Goal: Transaction & Acquisition: Purchase product/service

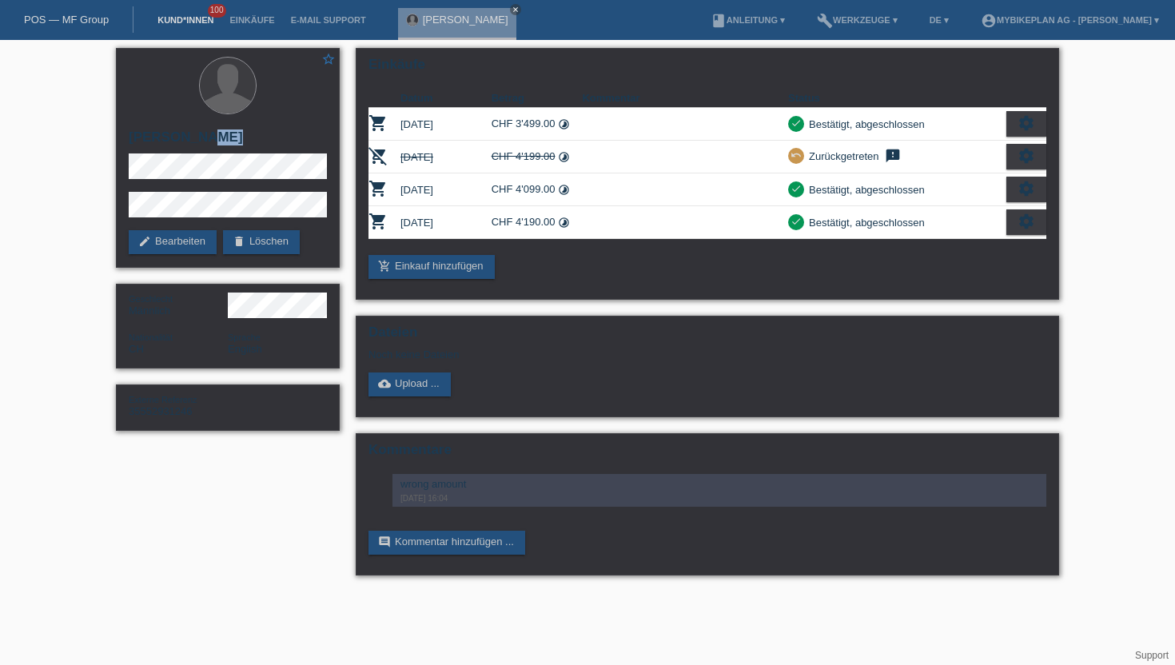
click at [177, 23] on link "Kund*innen" at bounding box center [186, 20] width 72 height 10
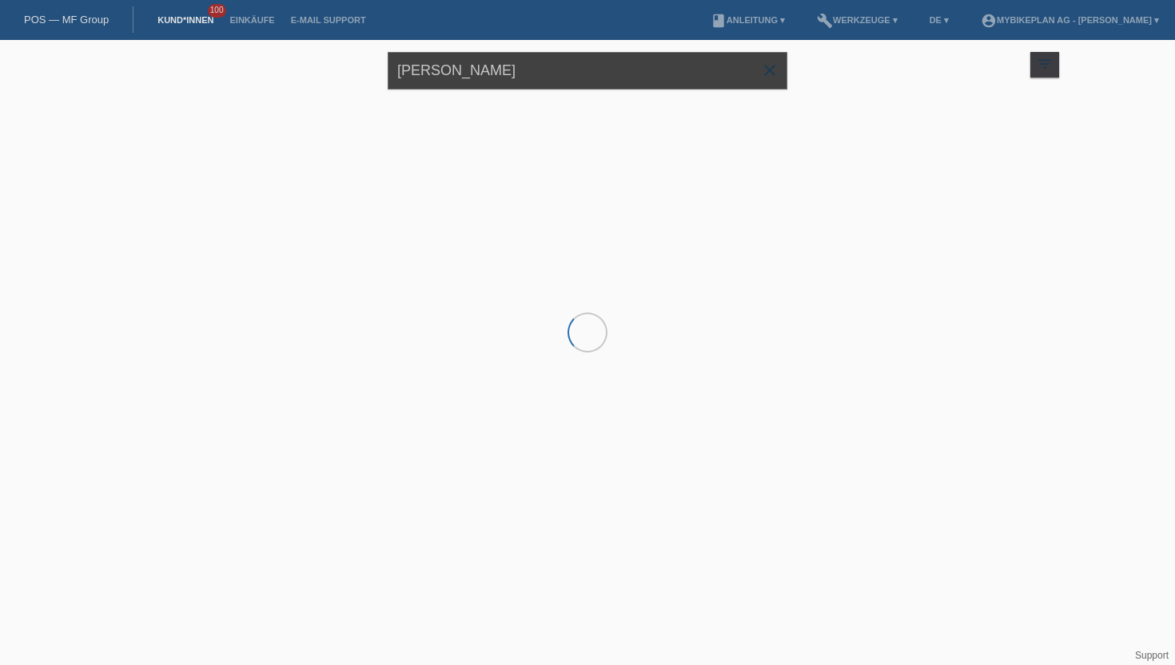
click at [508, 76] on input "micha bil" at bounding box center [588, 71] width 400 height 38
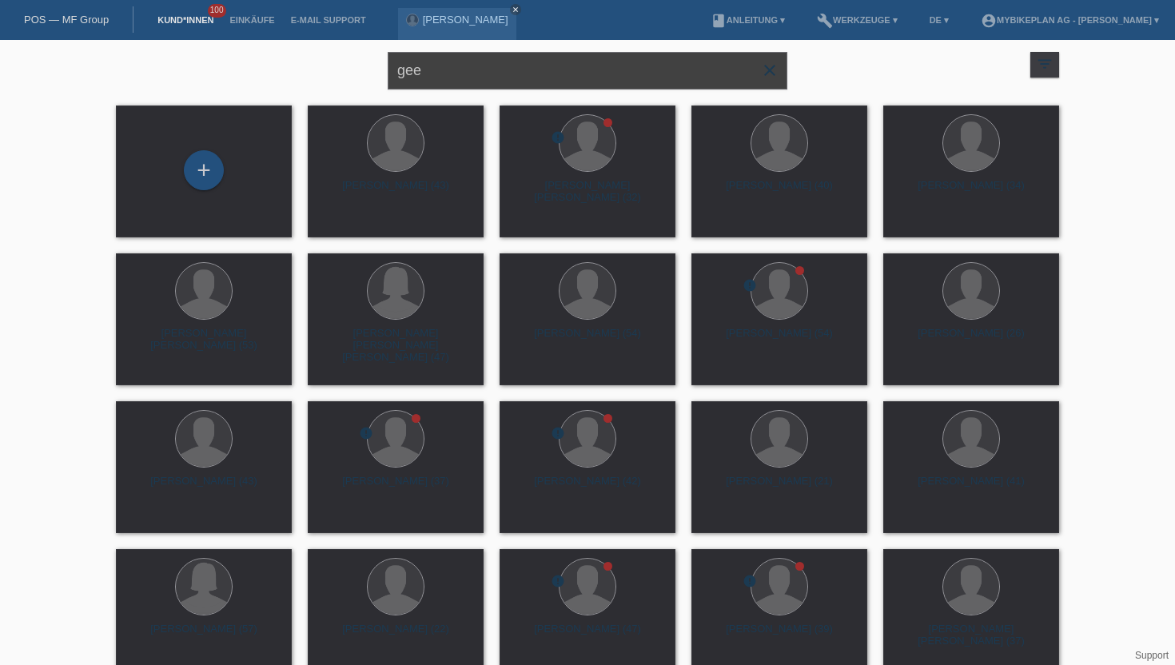
type input "gee"
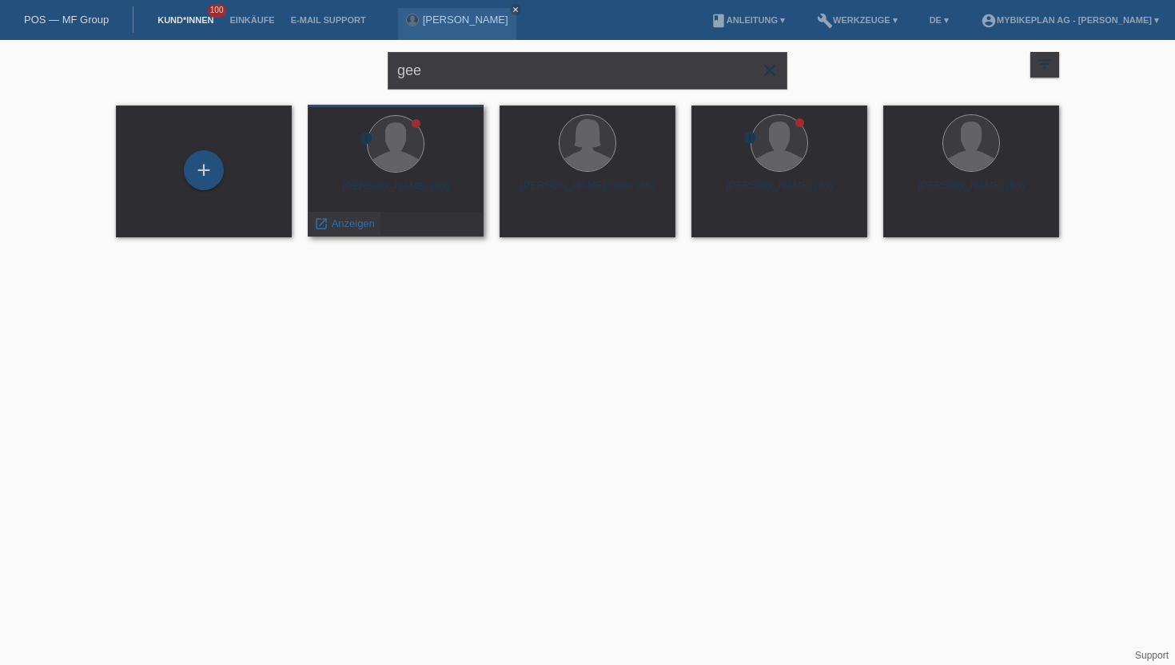
click at [353, 222] on span "Anzeigen" at bounding box center [353, 223] width 43 height 12
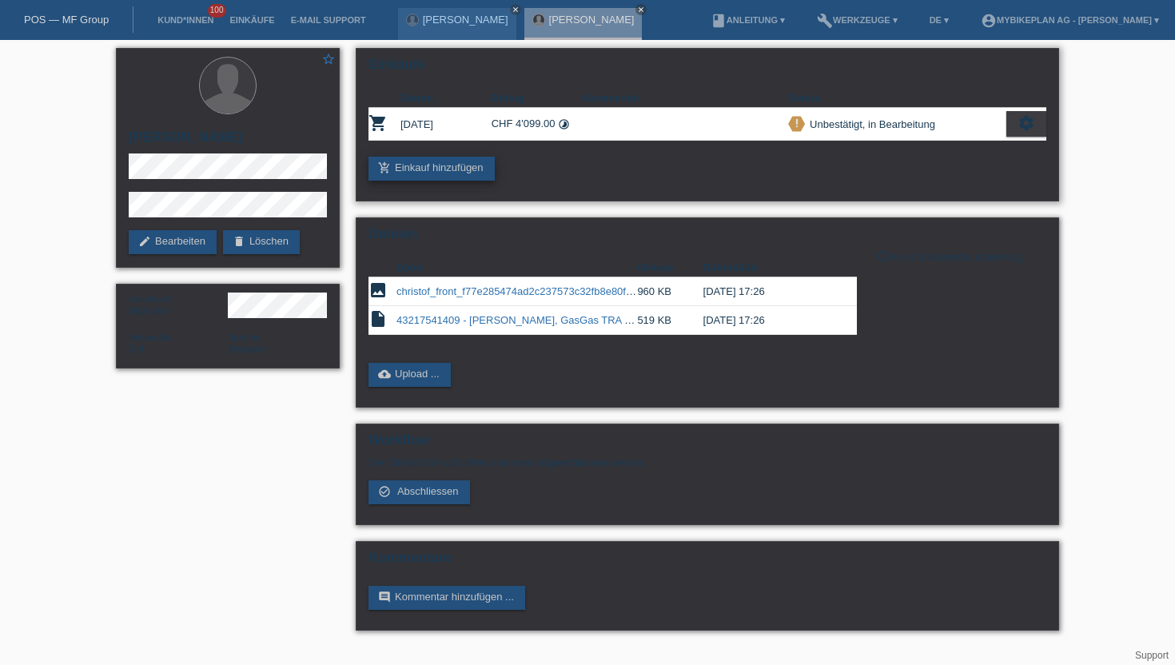
click at [459, 165] on link "add_shopping_cart Einkauf hinzufügen" at bounding box center [432, 169] width 126 height 24
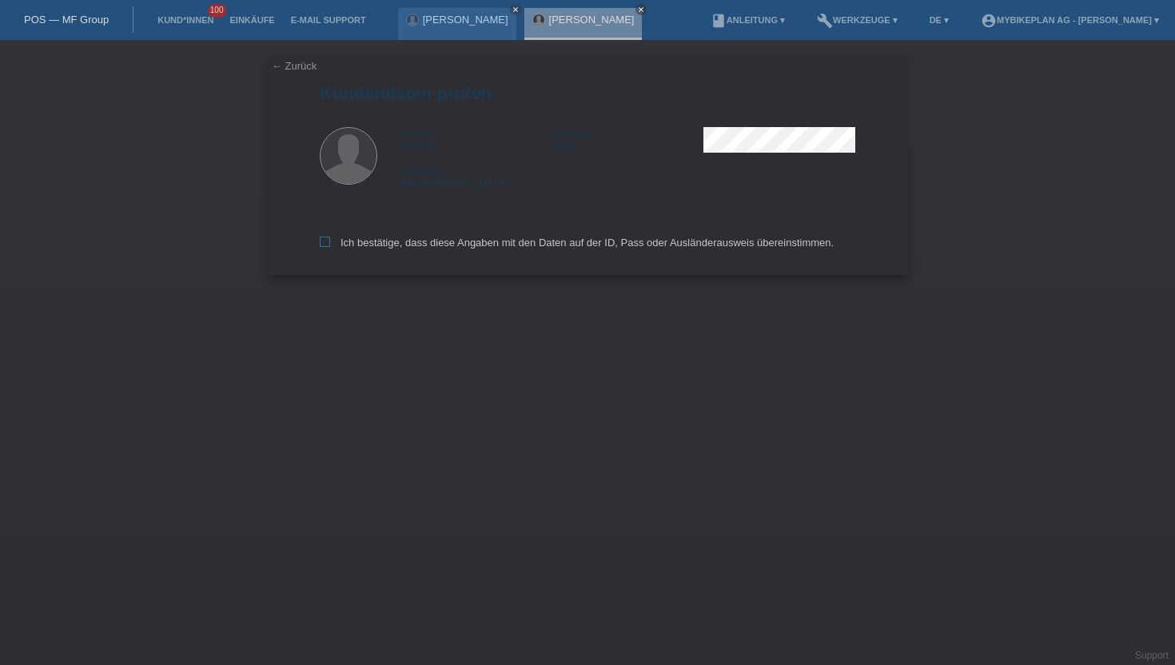
click at [337, 241] on label "Ich bestätige, dass diese Angaben mit den Daten auf der ID, Pass oder Ausländer…" at bounding box center [577, 243] width 514 height 12
click at [330, 241] on input "Ich bestätige, dass diese Angaben mit den Daten auf der ID, Pass oder Ausländer…" at bounding box center [325, 242] width 10 height 10
checkbox input "true"
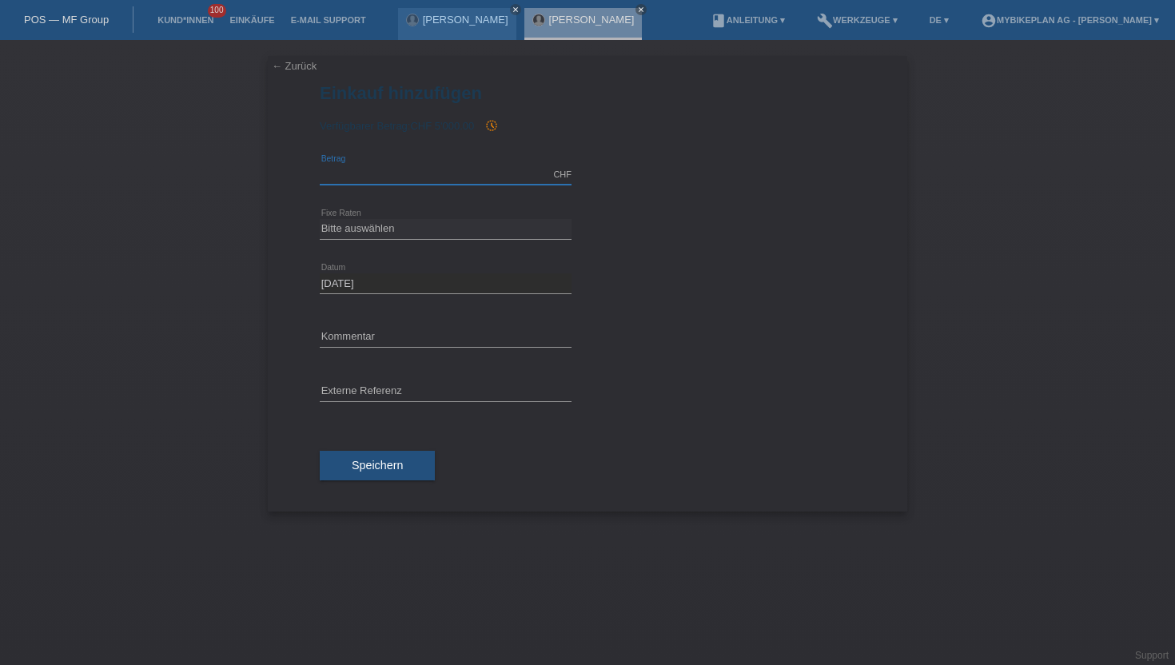
click at [408, 181] on input "text" at bounding box center [446, 175] width 252 height 20
type input "3999.00"
click at [339, 213] on div "Bitte auswählen 6 Raten 12 Raten 18 Raten 24 Raten 36 Raten 48 Raten error Fixe…" at bounding box center [446, 229] width 252 height 54
click at [339, 222] on select "Bitte auswählen 6 Raten 12 Raten 18 Raten 24 Raten 36 Raten 48 Raten" at bounding box center [446, 228] width 252 height 19
select select "488"
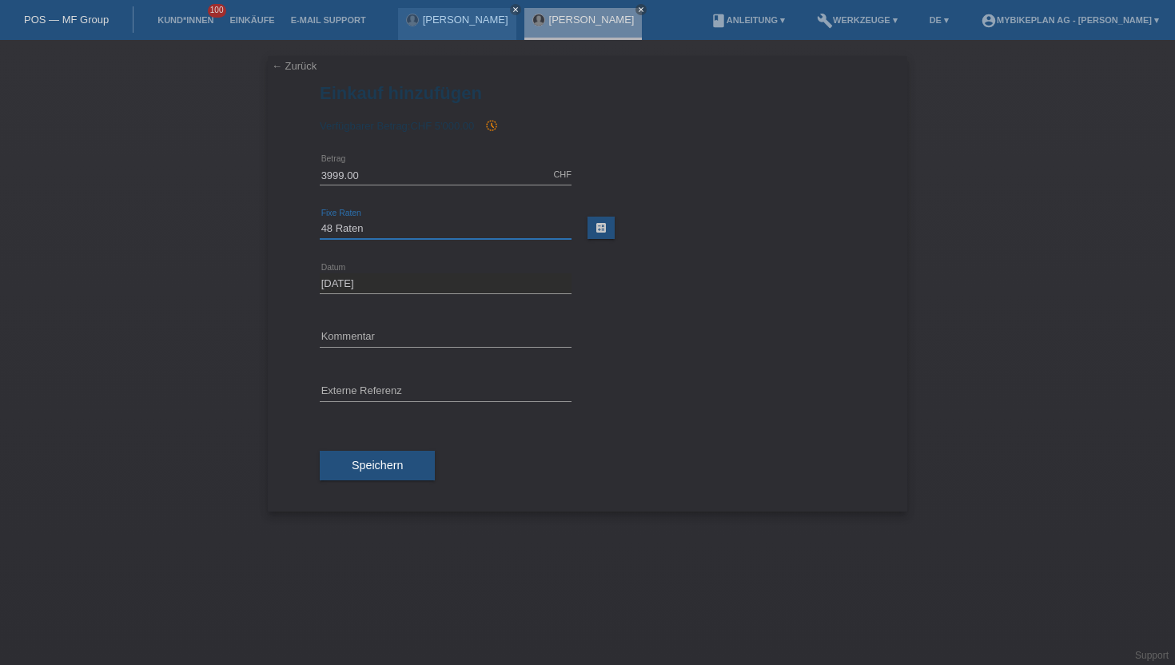
click at [320, 219] on select "Bitte auswählen 6 Raten 12 Raten 18 Raten 24 Raten 36 Raten 48 Raten" at bounding box center [446, 228] width 252 height 19
click at [433, 366] on div "error Externe Referenz" at bounding box center [446, 392] width 252 height 54
click at [389, 380] on div "error Externe Referenz" at bounding box center [446, 392] width 252 height 54
click at [375, 385] on input "text" at bounding box center [446, 392] width 252 height 20
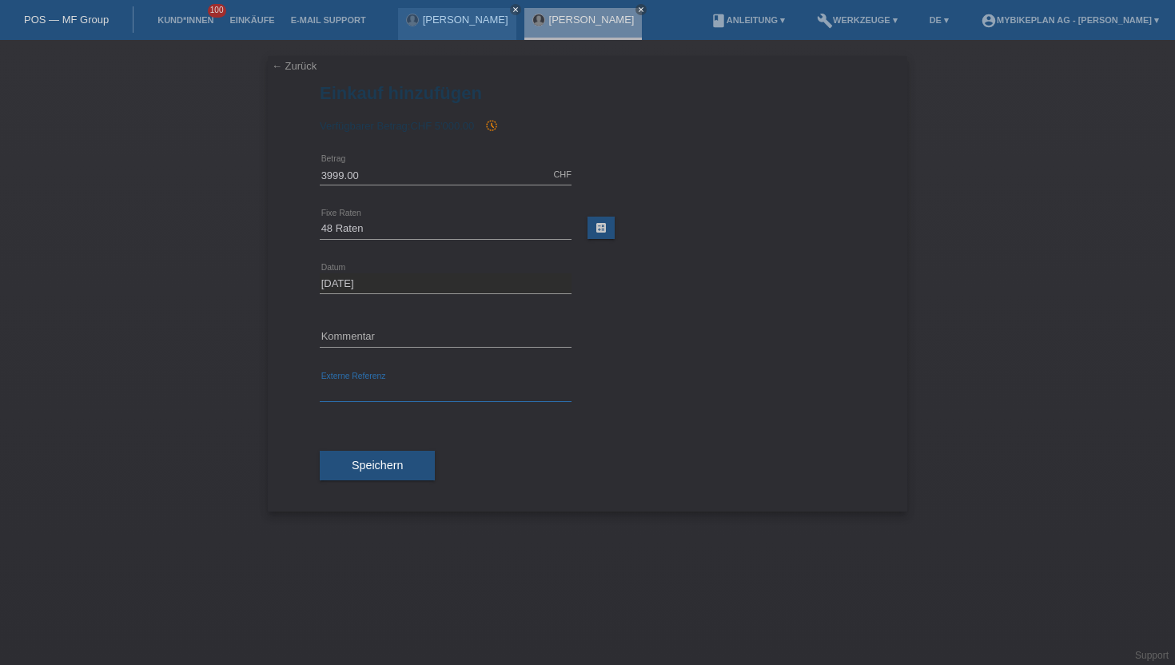
paste input "43217541409"
type input "43217541409"
click at [539, 441] on div "Speichern" at bounding box center [588, 466] width 536 height 93
click at [376, 462] on span "Speichern" at bounding box center [377, 465] width 51 height 13
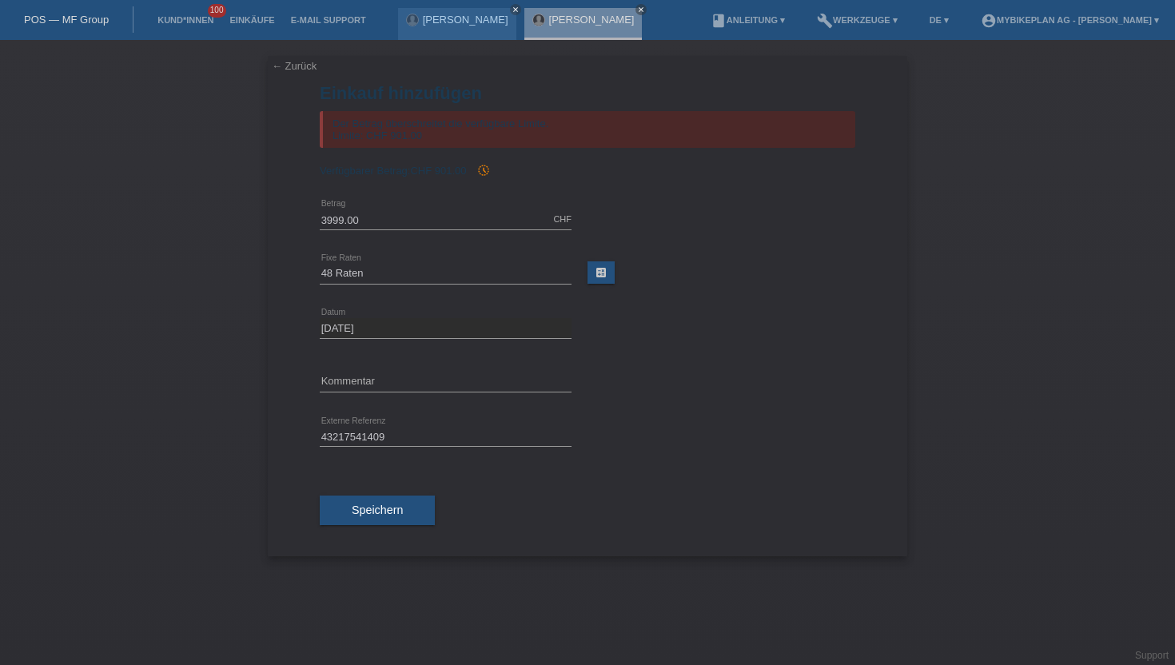
click at [298, 70] on link "← Zurück" at bounding box center [294, 66] width 45 height 12
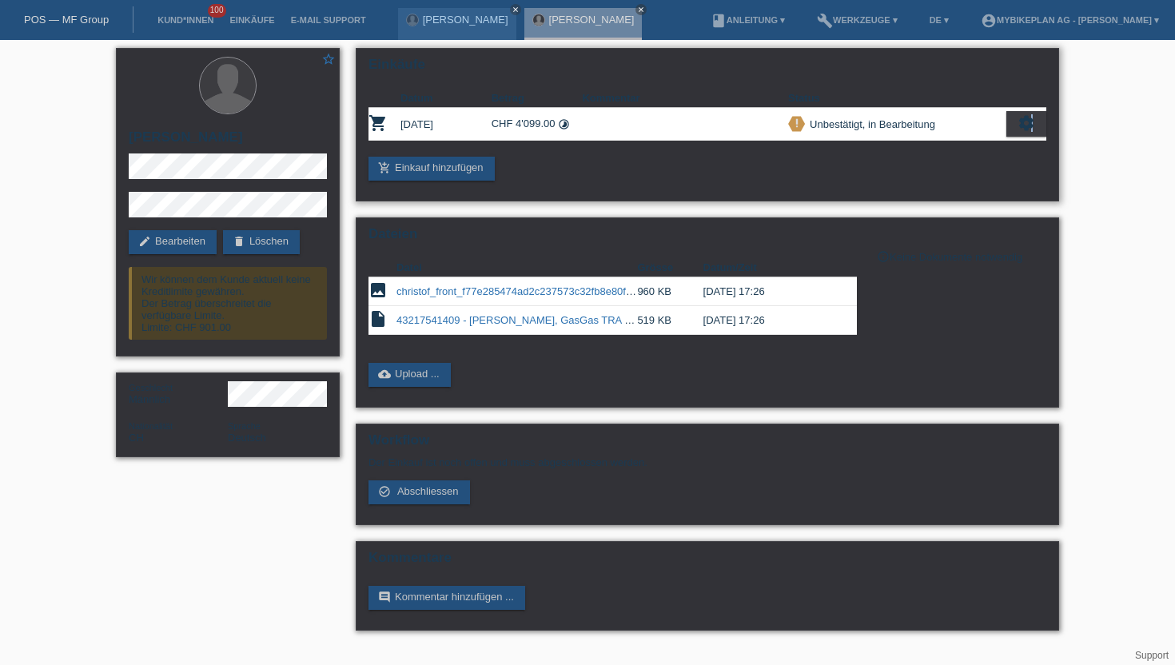
click at [1031, 125] on icon "settings" at bounding box center [1027, 123] width 18 height 18
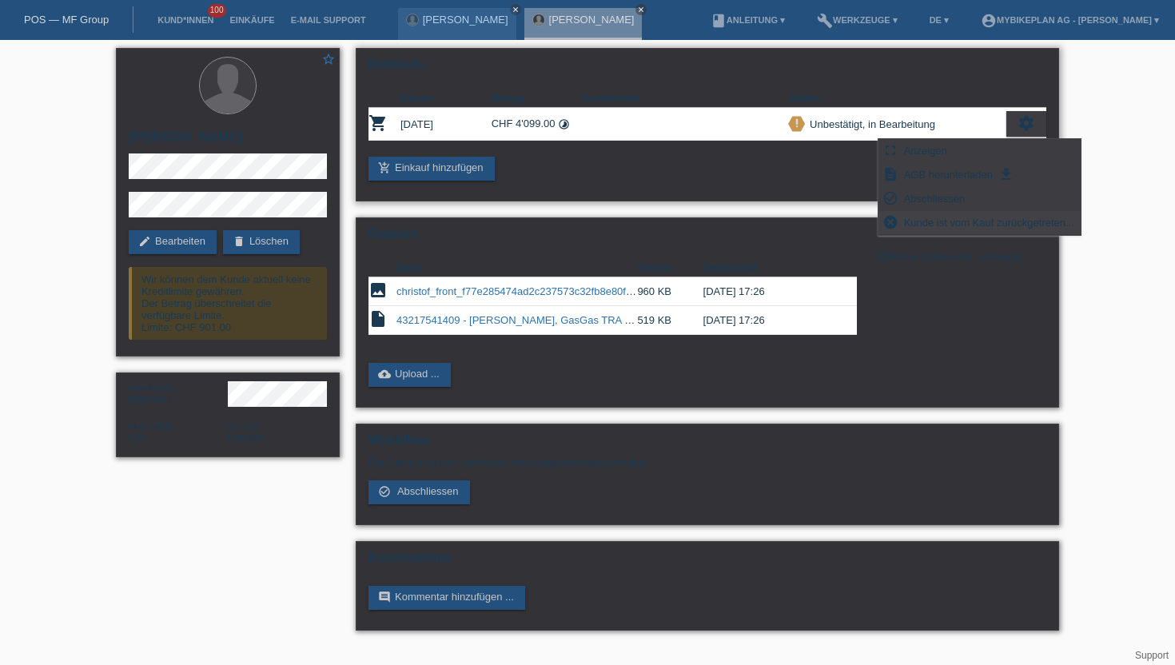
click at [959, 221] on span "Kunde ist vom Kauf zurückgetreten..." at bounding box center [989, 222] width 175 height 19
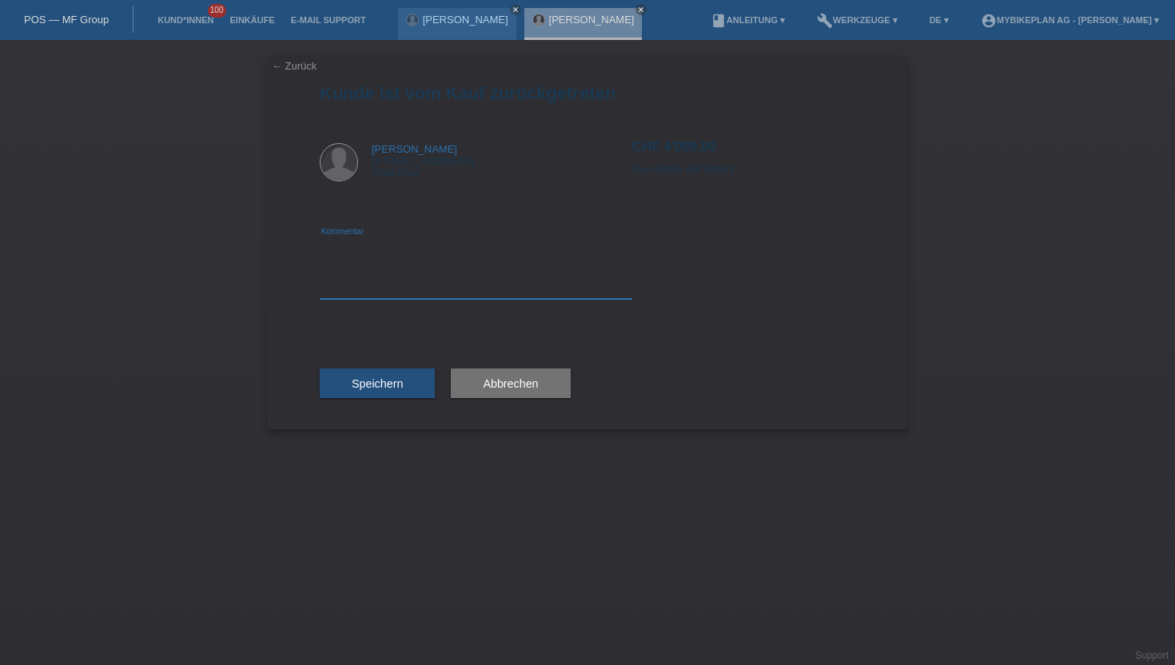
click at [524, 273] on textarea at bounding box center [476, 268] width 313 height 62
type textarea "x-sell"
click at [428, 386] on button "Speichern" at bounding box center [377, 384] width 115 height 30
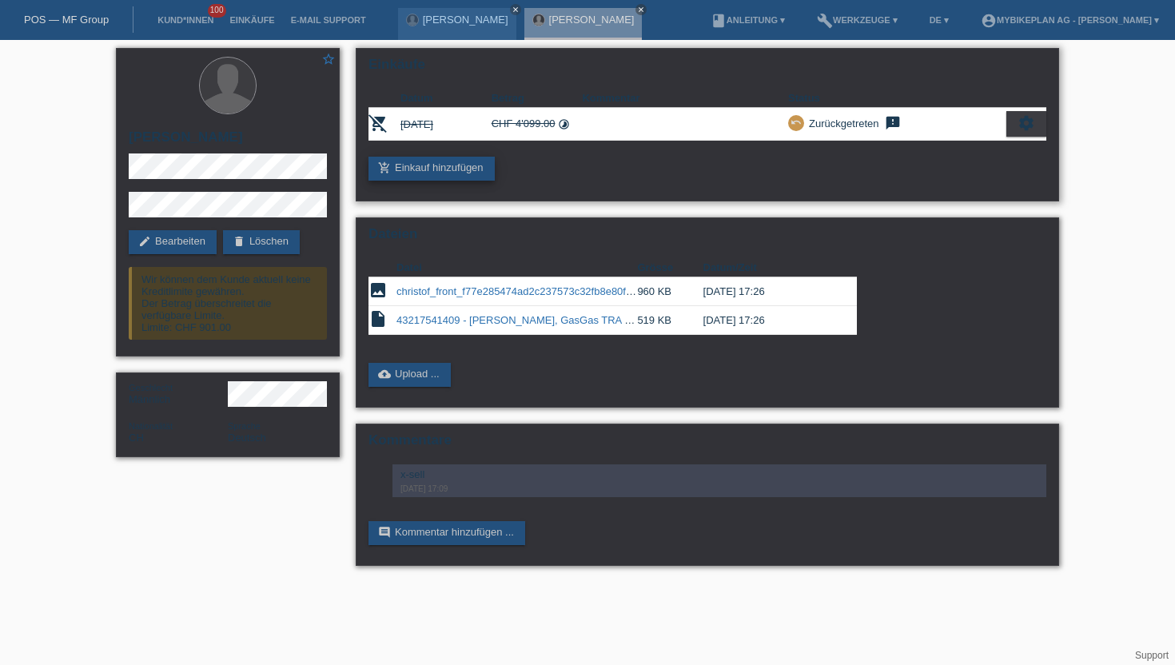
click at [445, 165] on link "add_shopping_cart Einkauf hinzufügen" at bounding box center [432, 169] width 126 height 24
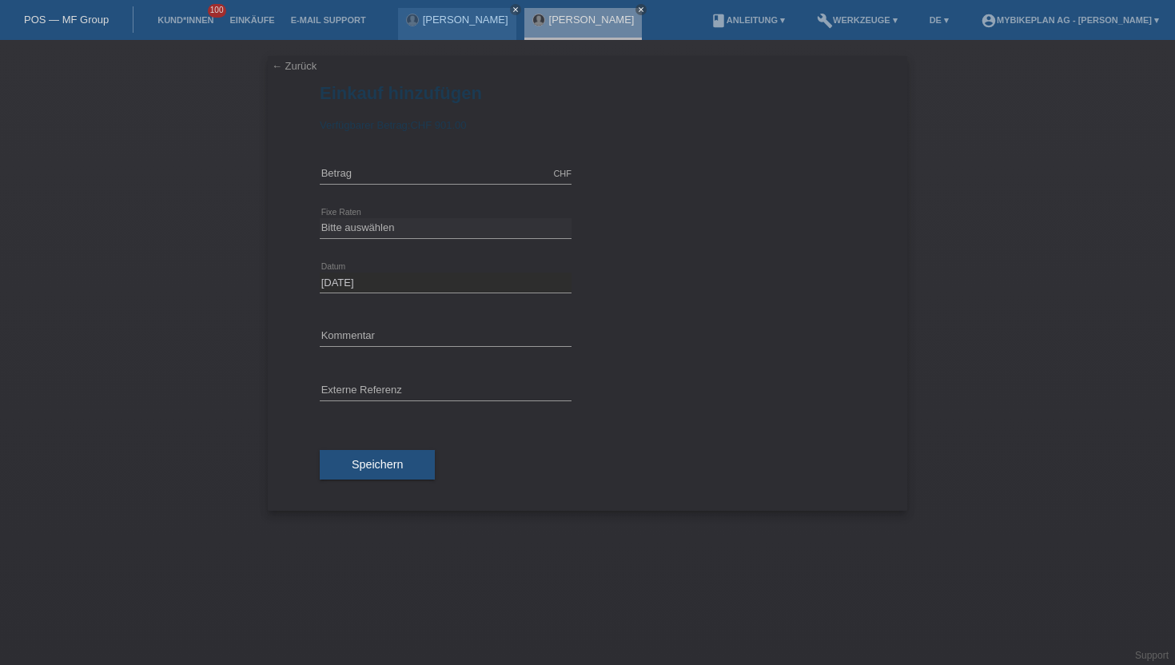
click at [401, 158] on div "CHF error [GEOGRAPHIC_DATA]" at bounding box center [446, 174] width 252 height 54
click at [363, 166] on input "text" at bounding box center [446, 174] width 252 height 20
type input "3999.00"
click at [335, 233] on select "Bitte auswählen 6 Raten 12 Raten 18 Raten 24 Raten 36 Raten 48 Raten" at bounding box center [446, 227] width 252 height 19
click at [457, 227] on select "Bitte auswählen 6 Raten 12 Raten 18 Raten 24 Raten 36 Raten 48 Raten" at bounding box center [446, 227] width 252 height 19
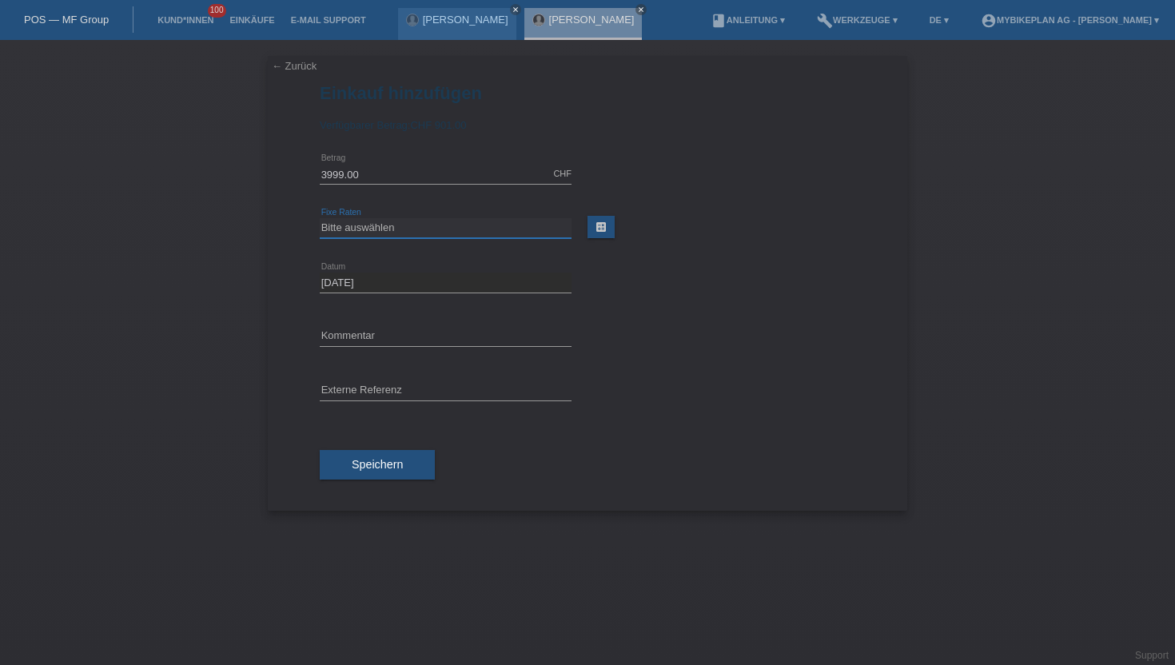
select select "488"
click at [320, 219] on select "Bitte auswählen 6 Raten 12 Raten 18 Raten 24 Raten 36 Raten 48 Raten" at bounding box center [446, 227] width 252 height 19
click at [377, 397] on input "text" at bounding box center [446, 391] width 252 height 20
paste input "43270233902"
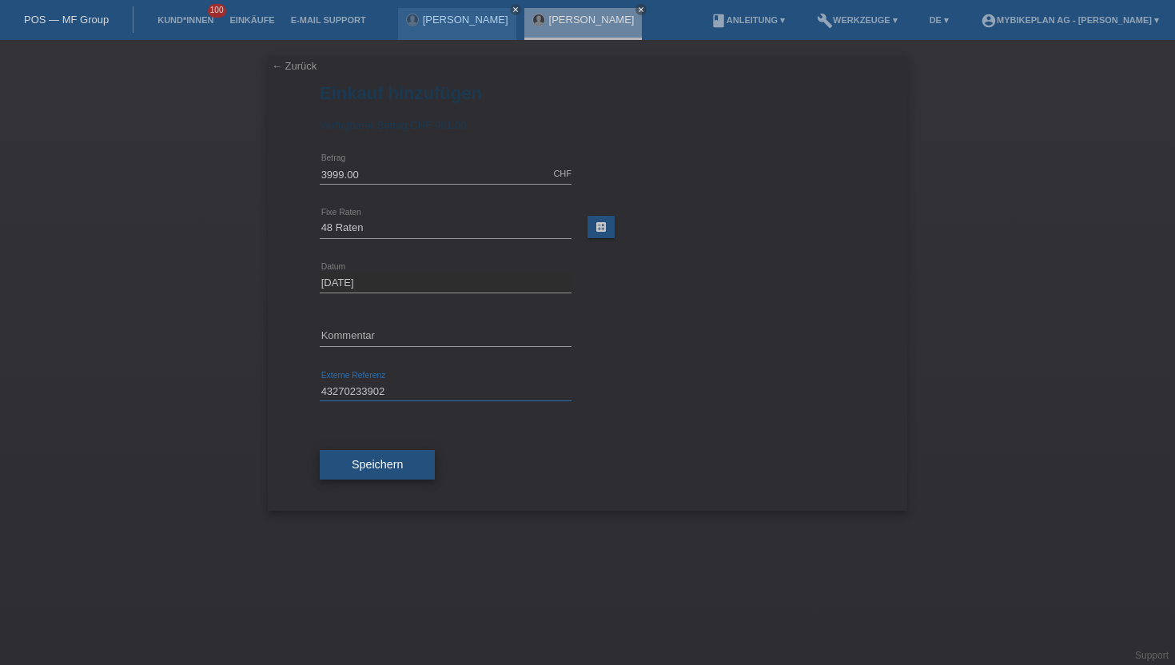
type input "43270233902"
click at [363, 473] on button "Speichern" at bounding box center [377, 465] width 115 height 30
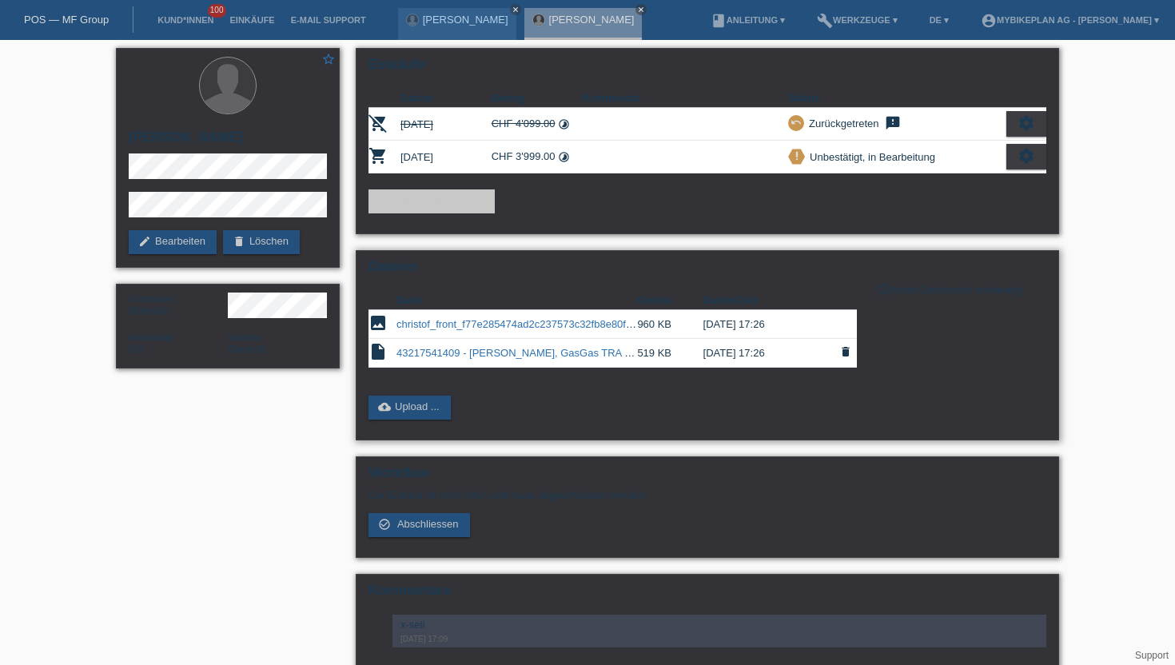
click at [846, 358] on icon "delete" at bounding box center [845, 351] width 13 height 13
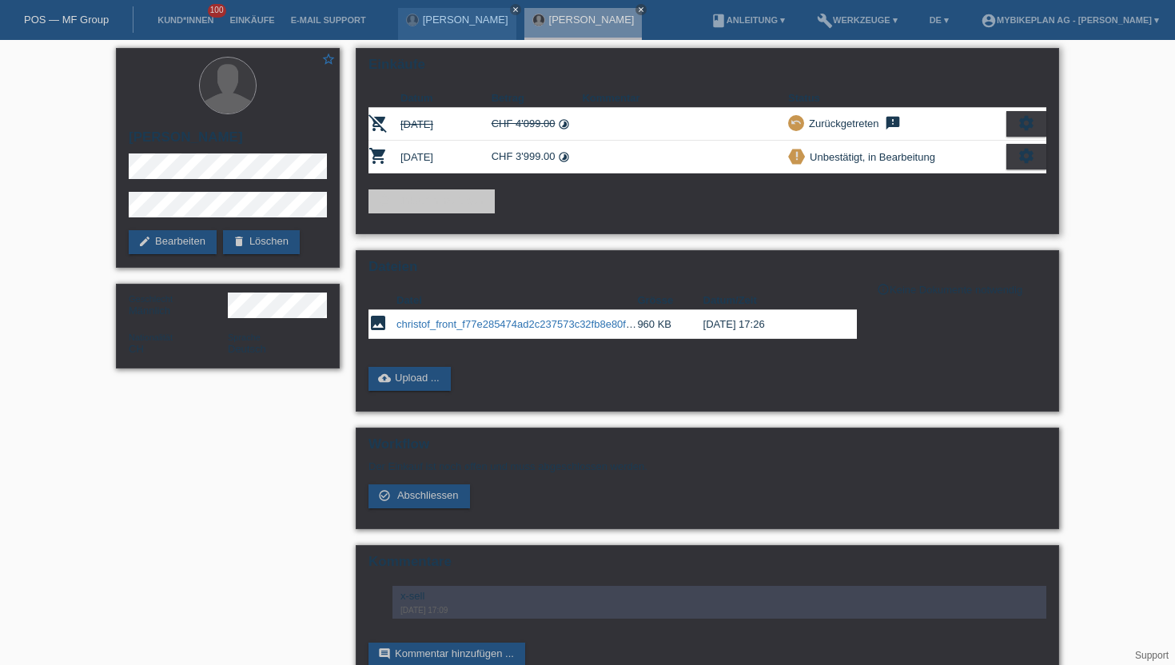
click at [1023, 151] on icon "settings" at bounding box center [1027, 156] width 18 height 18
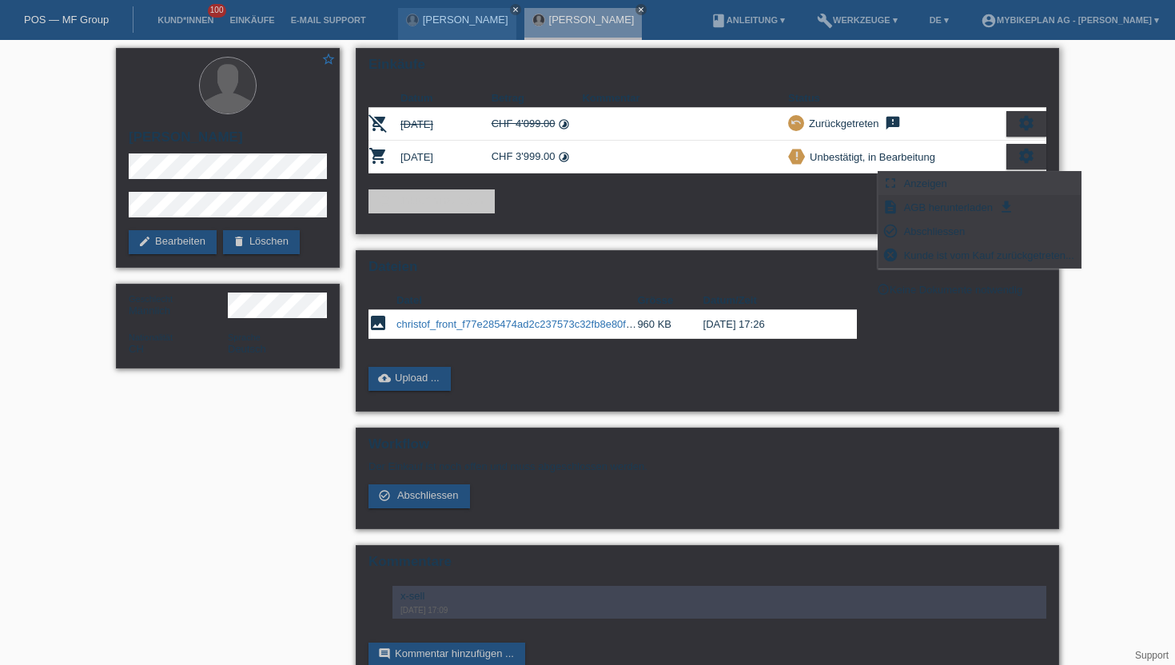
click at [990, 185] on div "fullscreen Anzeigen" at bounding box center [980, 184] width 202 height 24
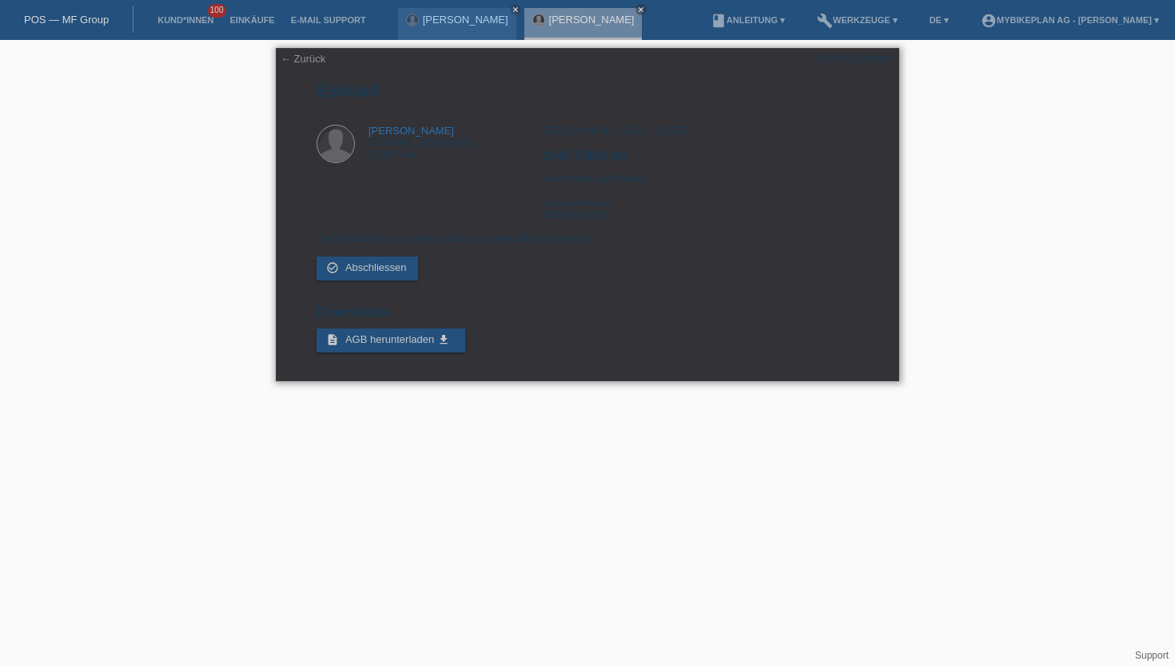
click at [564, 218] on div "[GEOGRAPHIC_DATA], [DATE] CHF 3'999.00 Fixe Raten (48 Raten) Externe Referenz 4…" at bounding box center [700, 179] width 316 height 108
click at [863, 57] on div "POSP00026965" at bounding box center [855, 59] width 75 height 12
